Goal: Information Seeking & Learning: Find specific fact

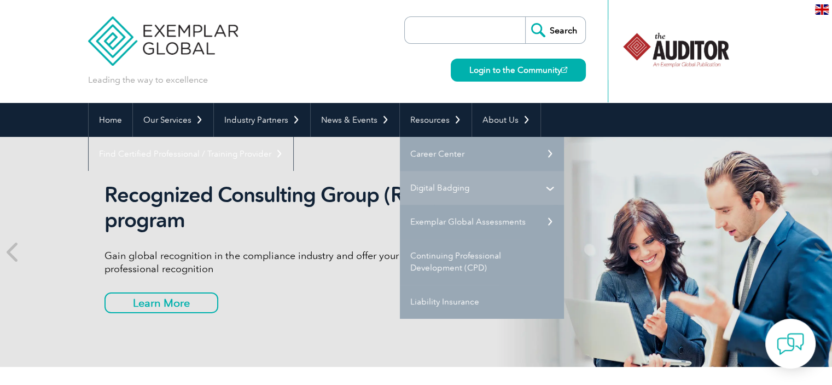
click at [541, 190] on link "Digital Badging" at bounding box center [482, 188] width 164 height 34
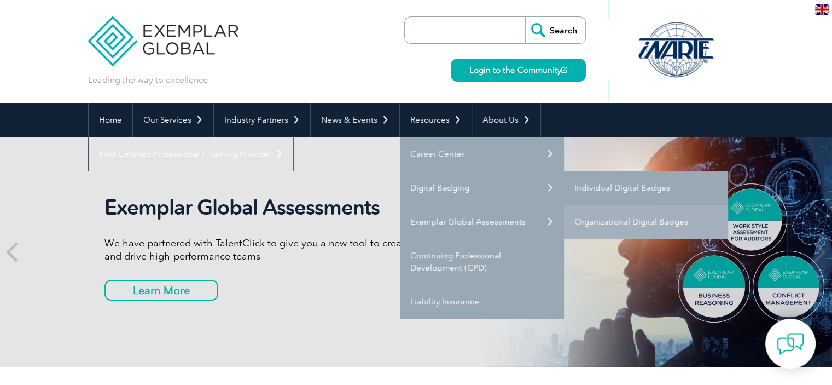
click at [591, 195] on link "Individual Digital Badges" at bounding box center [646, 188] width 164 height 34
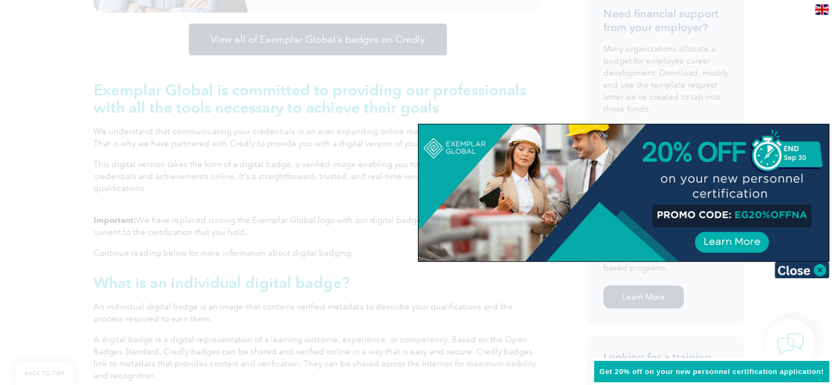
scroll to position [438, 0]
click at [818, 270] on img at bounding box center [802, 270] width 55 height 16
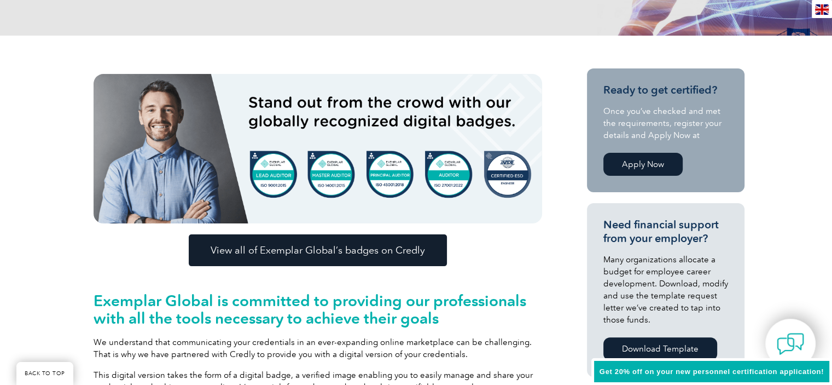
scroll to position [109, 0]
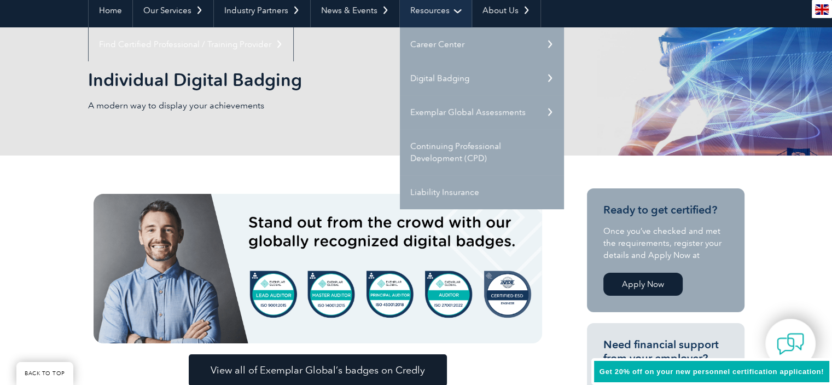
click at [455, 8] on link "Resources" at bounding box center [436, 10] width 72 height 34
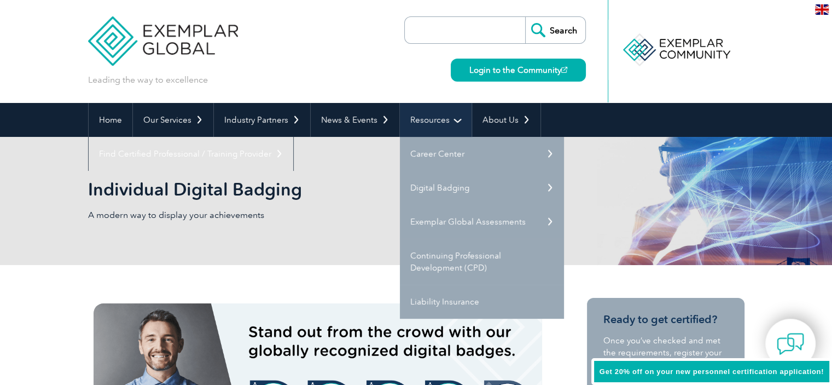
click at [448, 119] on link "Resources" at bounding box center [436, 120] width 72 height 34
click at [487, 36] on input "search" at bounding box center [467, 30] width 115 height 26
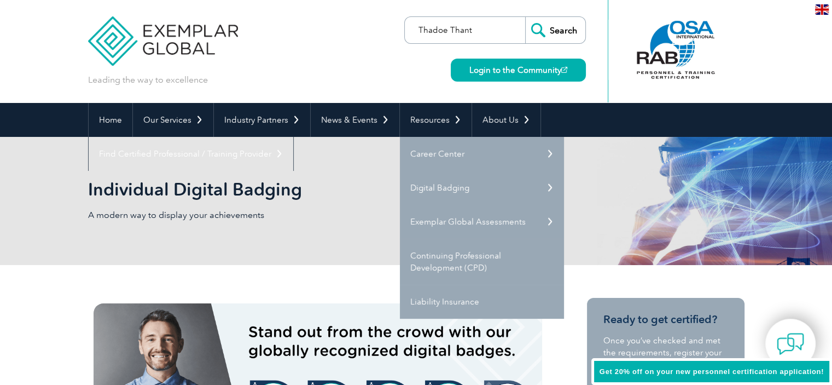
type input "Thadoe Thant"
click at [525, 17] on input "Search" at bounding box center [555, 30] width 60 height 26
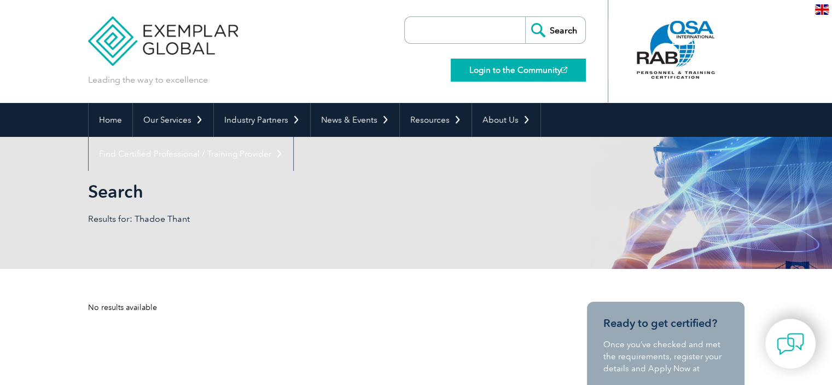
click at [504, 69] on link "Login to the Community" at bounding box center [518, 70] width 135 height 23
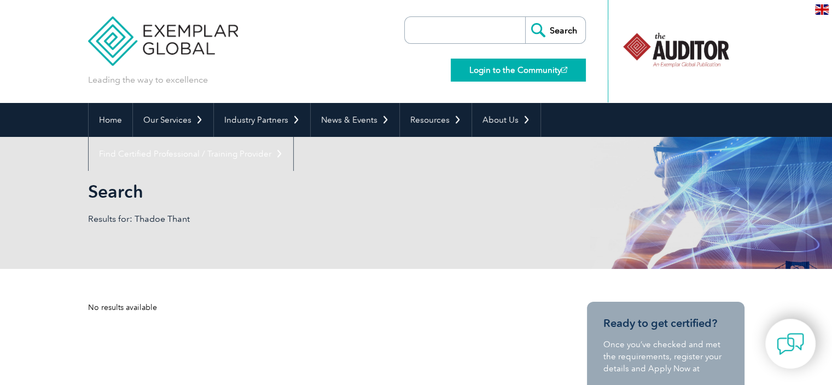
click at [501, 74] on link "Login to the Community" at bounding box center [518, 70] width 135 height 23
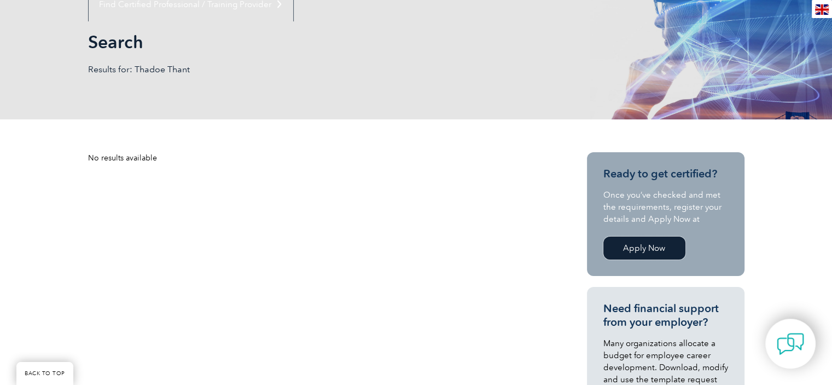
scroll to position [55, 0]
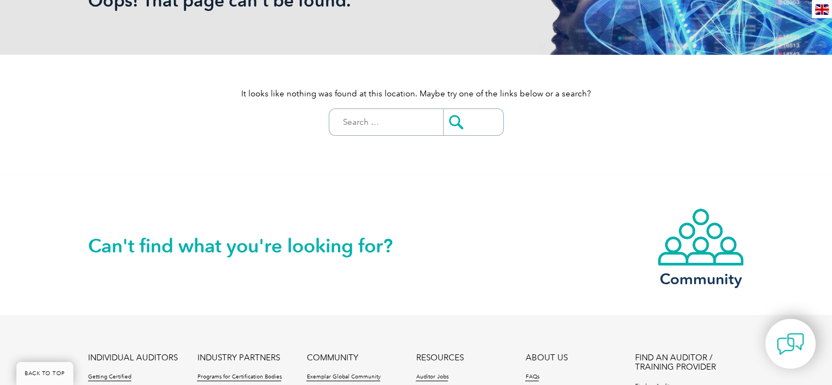
scroll to position [89, 0]
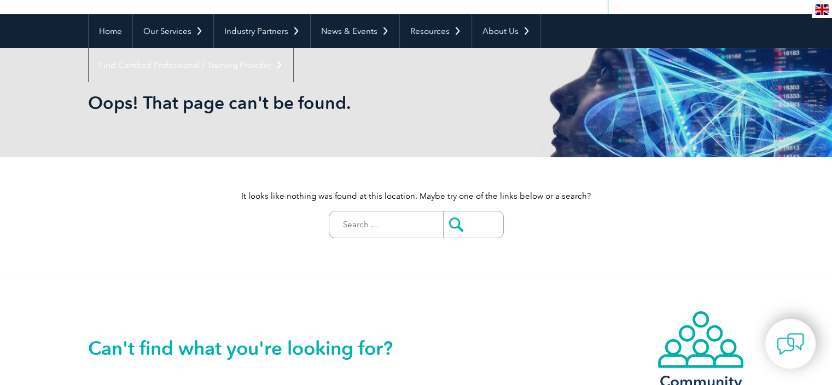
click at [374, 208] on div "It looks like nothing was found at this location. Maybe try one of the links be…" at bounding box center [416, 216] width 657 height 119
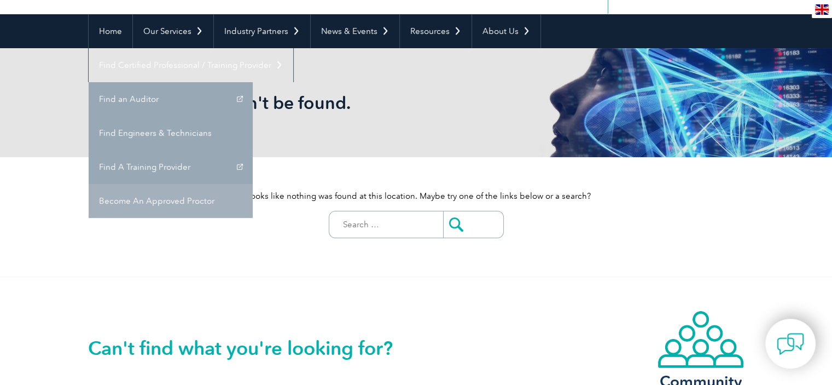
click at [253, 184] on link "Become An Approved Proctor" at bounding box center [171, 201] width 164 height 34
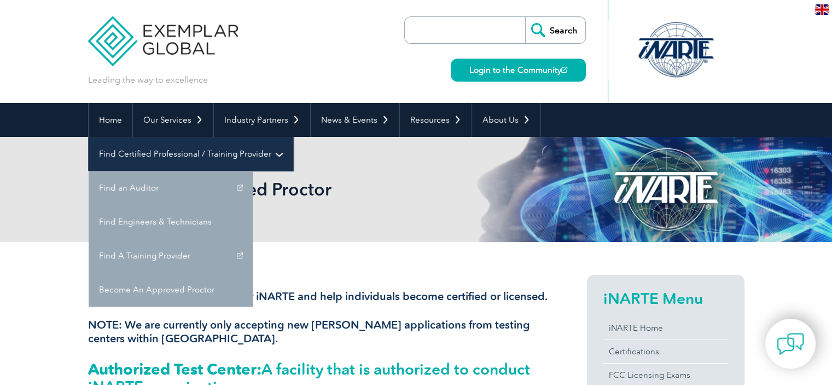
click at [293, 137] on link "Find Certified Professional / Training Provider" at bounding box center [191, 154] width 205 height 34
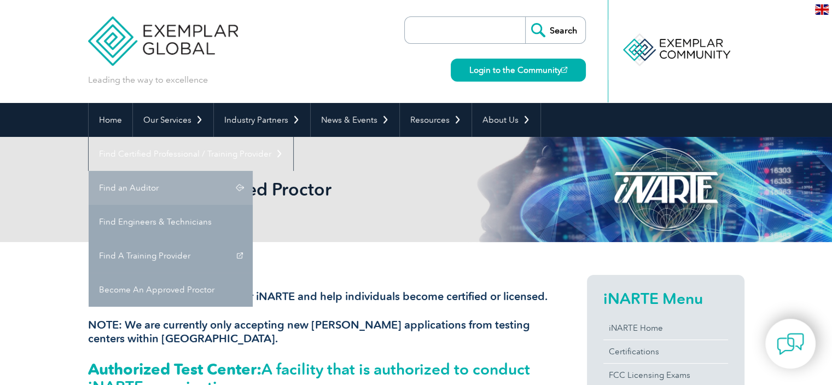
click at [253, 171] on link "Find an Auditor" at bounding box center [171, 188] width 164 height 34
